Goal: Task Accomplishment & Management: Manage account settings

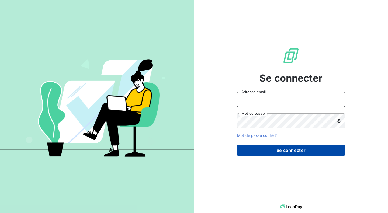
type input "[EMAIL_ADDRESS][DOMAIN_NAME]"
click at [297, 153] on button "Se connecter" at bounding box center [291, 150] width 108 height 11
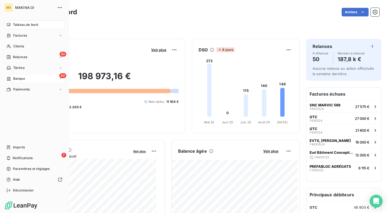
click at [29, 79] on div "90 Banque" at bounding box center [34, 78] width 60 height 9
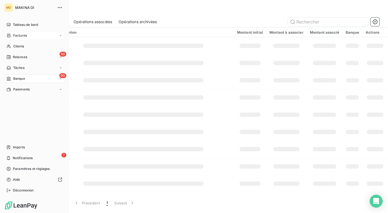
click at [28, 37] on div "Factures" at bounding box center [34, 35] width 60 height 9
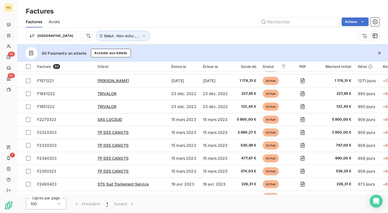
scroll to position [78, 0]
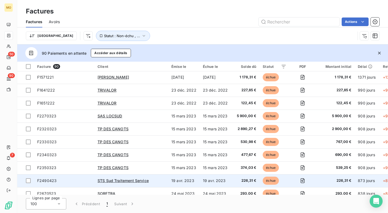
click at [177, 183] on td "19 avr. 2023" at bounding box center [183, 180] width 31 height 13
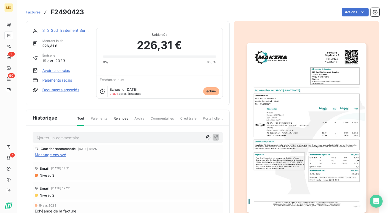
scroll to position [30, 0]
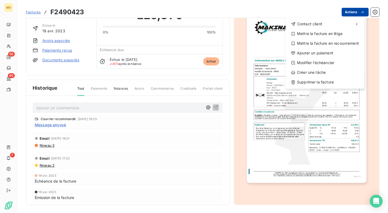
click at [360, 9] on html "MO 50 90 7 Factures F2490423 Actions Contact client Mettre la facture en litige…" at bounding box center [194, 106] width 388 height 213
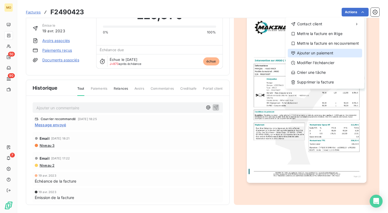
click at [312, 54] on div "Ajouter un paiement" at bounding box center [324, 53] width 74 height 9
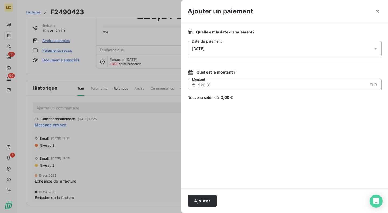
click at [374, 48] on icon at bounding box center [374, 48] width 5 height 5
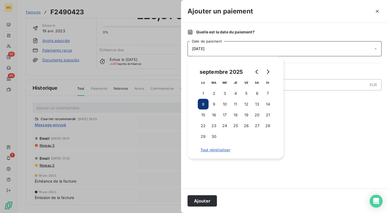
click at [374, 48] on icon at bounding box center [374, 48] width 5 height 5
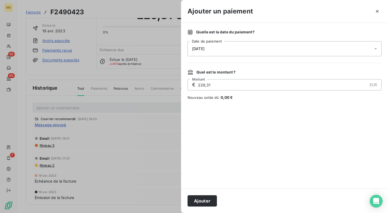
click at [223, 52] on div "[DATE]" at bounding box center [284, 48] width 194 height 15
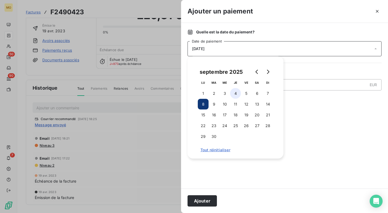
click at [235, 94] on button "4" at bounding box center [235, 93] width 11 height 11
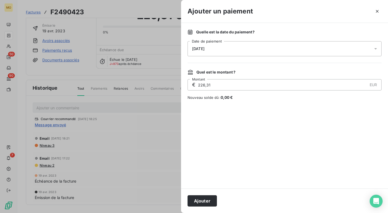
click at [297, 117] on div at bounding box center [284, 144] width 194 height 75
click at [287, 83] on input "226,31" at bounding box center [282, 84] width 170 height 11
click at [282, 94] on div "Quel est le montant ? € 226,31 EUR Montant Nouveau solde dû : 0,00 €" at bounding box center [284, 84] width 194 height 31
click at [378, 12] on icon "button" at bounding box center [376, 11] width 5 height 5
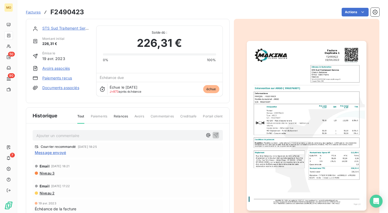
scroll to position [0, 0]
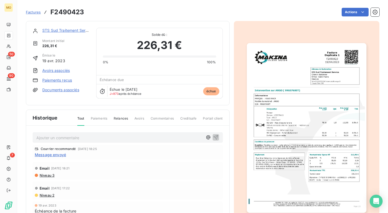
click at [67, 82] on link "Paiements reçus" at bounding box center [57, 80] width 30 height 5
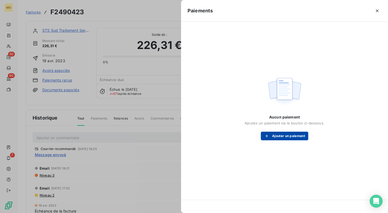
click at [288, 140] on button "Ajouter un paiement" at bounding box center [284, 136] width 47 height 9
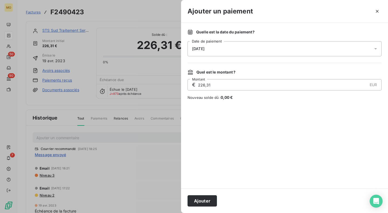
click at [244, 49] on div "[DATE]" at bounding box center [284, 48] width 194 height 15
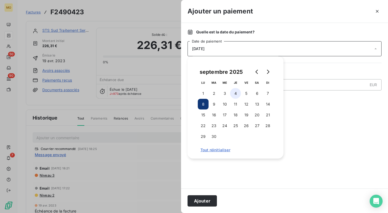
click at [235, 94] on button "4" at bounding box center [235, 93] width 11 height 11
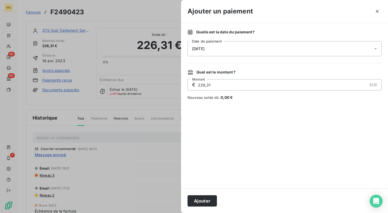
click at [256, 168] on div at bounding box center [284, 144] width 194 height 75
click at [207, 203] on button "Ajouter" at bounding box center [201, 200] width 29 height 11
